Goal: Information Seeking & Learning: Learn about a topic

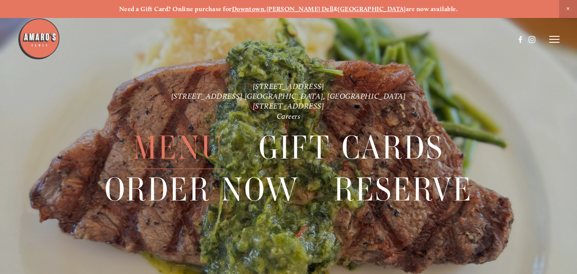
click at [179, 155] on span "Menu" at bounding box center [178, 148] width 91 height 42
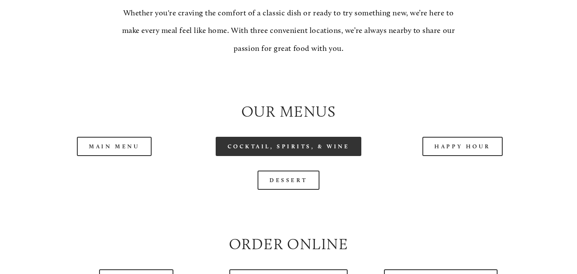
scroll to position [854, 0]
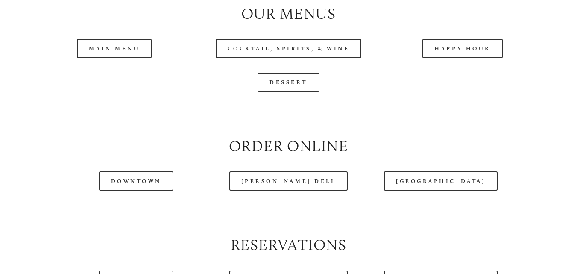
click at [446, 53] on header "Menu Order Now Visit Gallery 0" at bounding box center [289, 18] width 542 height 79
click at [459, 51] on header "Menu Order Now Visit Gallery 0" at bounding box center [289, 18] width 542 height 79
click at [451, 58] on link "Happy Hour" at bounding box center [462, 48] width 80 height 19
drag, startPoint x: 126, startPoint y: 55, endPoint x: 131, endPoint y: 55, distance: 4.7
click at [131, 55] on header "Menu Order Now Visit Gallery 0" at bounding box center [289, 18] width 542 height 79
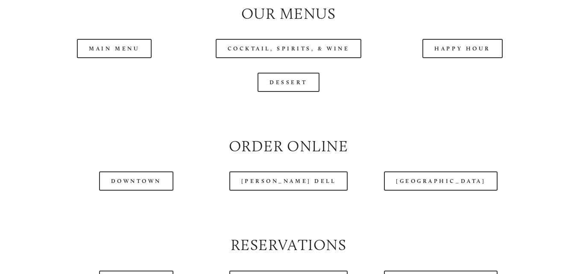
click at [130, 54] on header "Menu Order Now Visit Gallery 0" at bounding box center [289, 18] width 542 height 79
click at [139, 58] on link "Main Menu" at bounding box center [114, 48] width 75 height 19
